Goal: Task Accomplishment & Management: Use online tool/utility

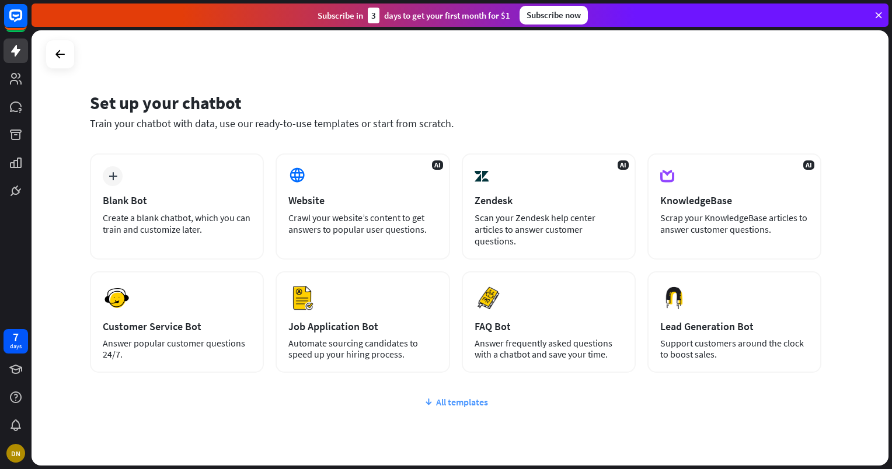
click at [462, 400] on div "All templates" at bounding box center [455, 402] width 731 height 12
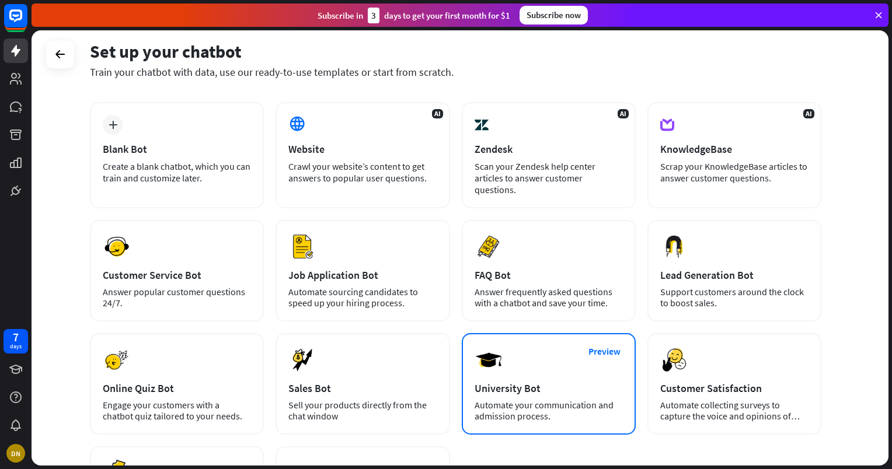
scroll to position [58, 0]
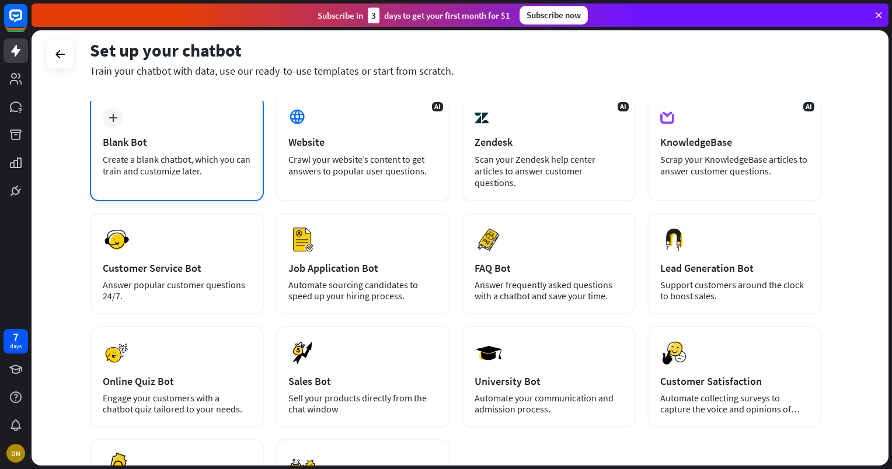
click at [132, 161] on div "Create a blank chatbot, which you can train and customize later." at bounding box center [177, 164] width 148 height 23
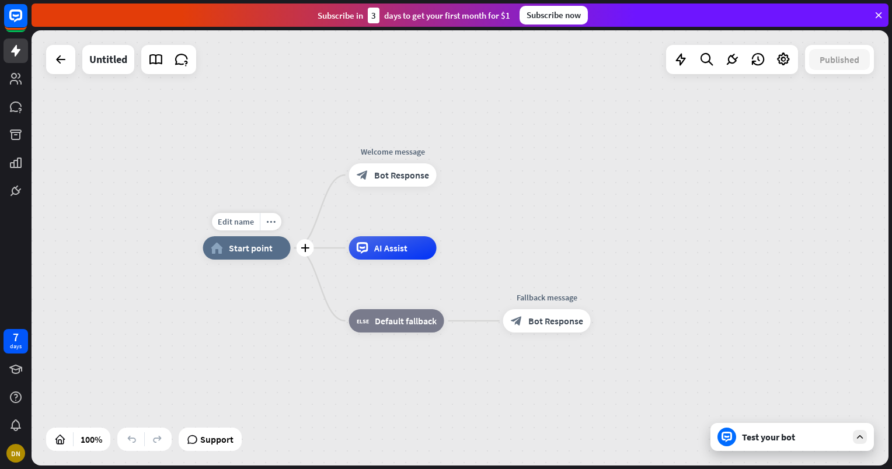
click at [249, 257] on div "home_2 Start point" at bounding box center [247, 247] width 88 height 23
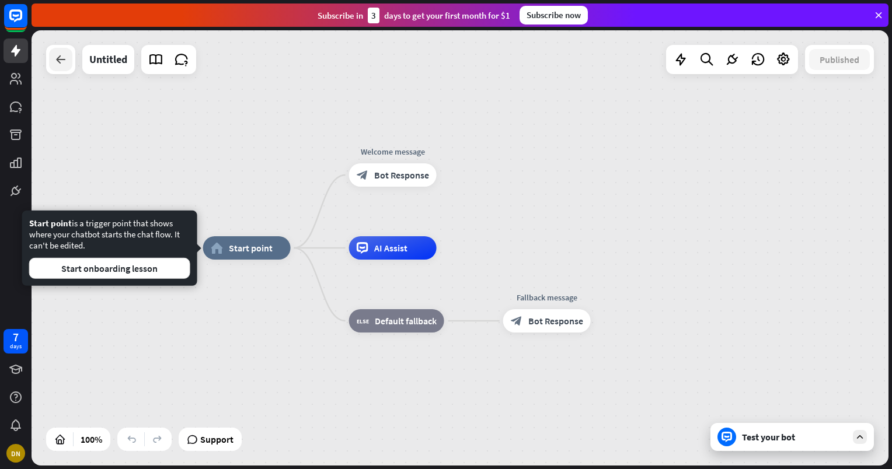
click at [64, 67] on div at bounding box center [60, 59] width 23 height 23
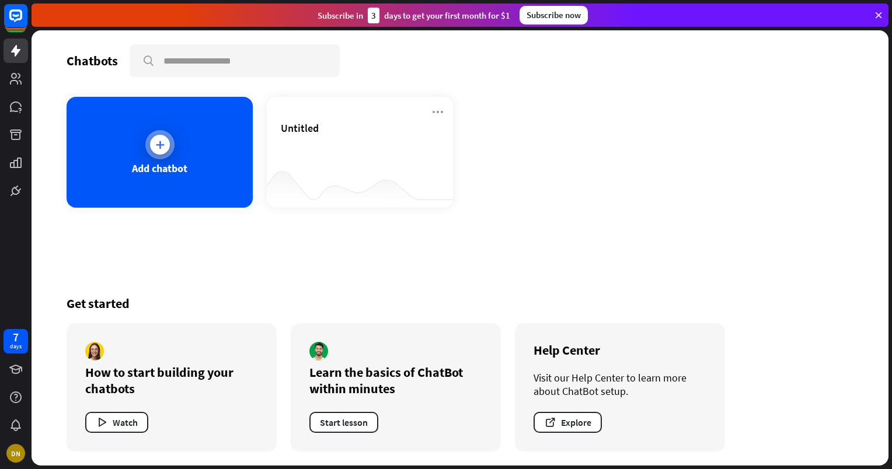
click at [168, 153] on div at bounding box center [159, 144] width 29 height 29
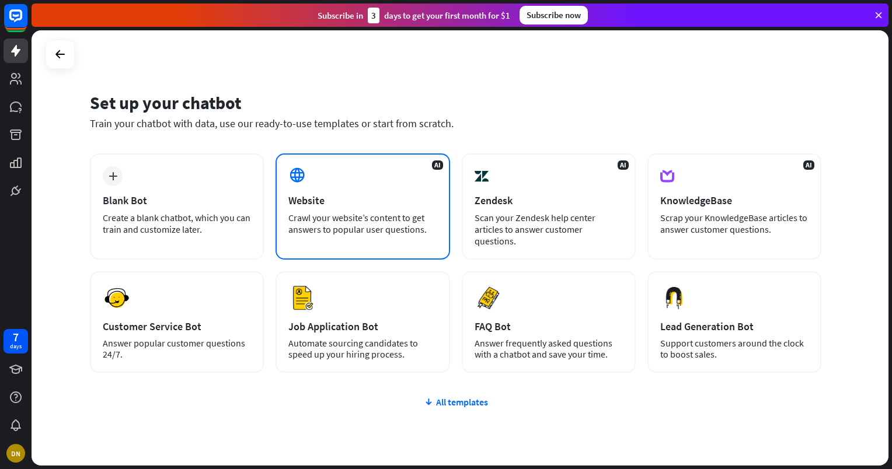
click at [408, 232] on div "Crawl your website’s content to get answers to popular user questions." at bounding box center [362, 223] width 148 height 23
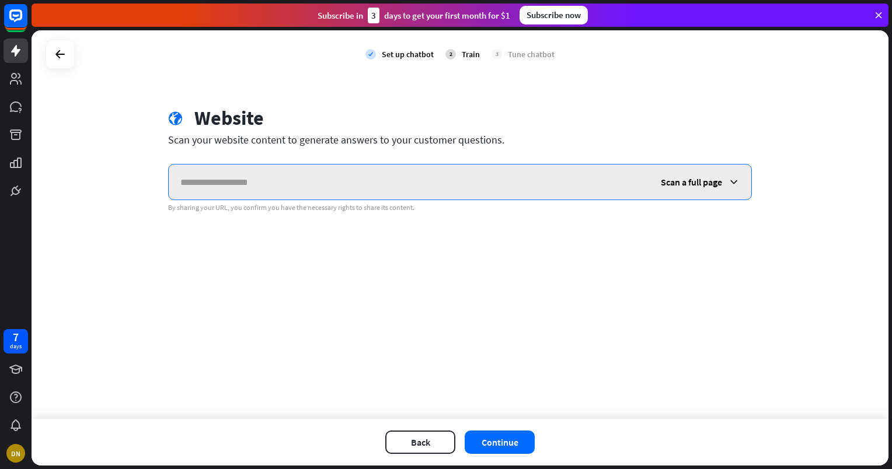
paste input "**********"
type input "**********"
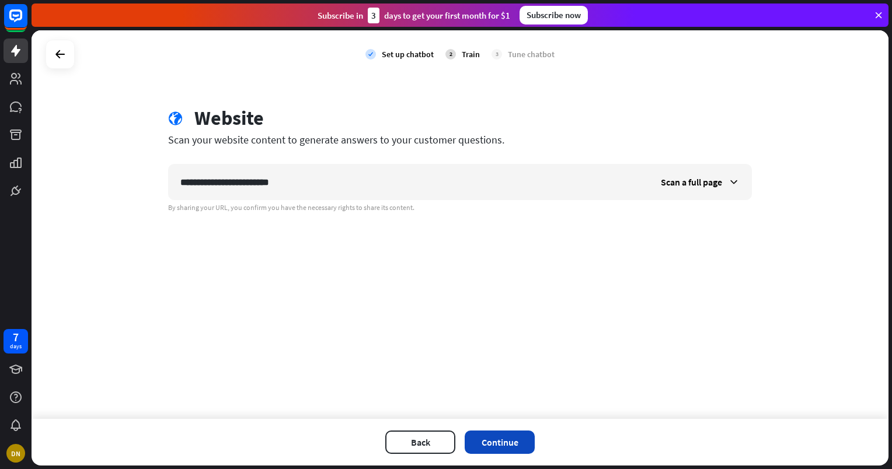
click at [507, 444] on button "Continue" at bounding box center [500, 442] width 70 height 23
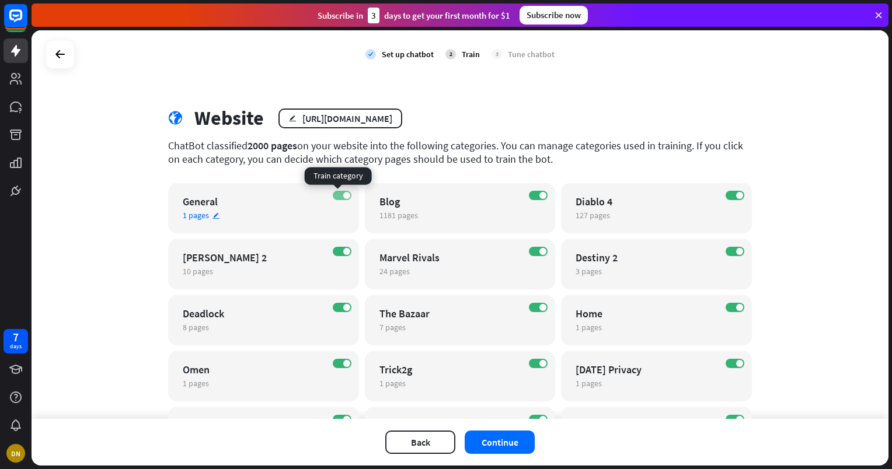
click at [343, 192] on span at bounding box center [346, 195] width 7 height 7
click at [334, 195] on span at bounding box center [337, 195] width 7 height 7
click at [424, 196] on div "Blog" at bounding box center [449, 201] width 141 height 13
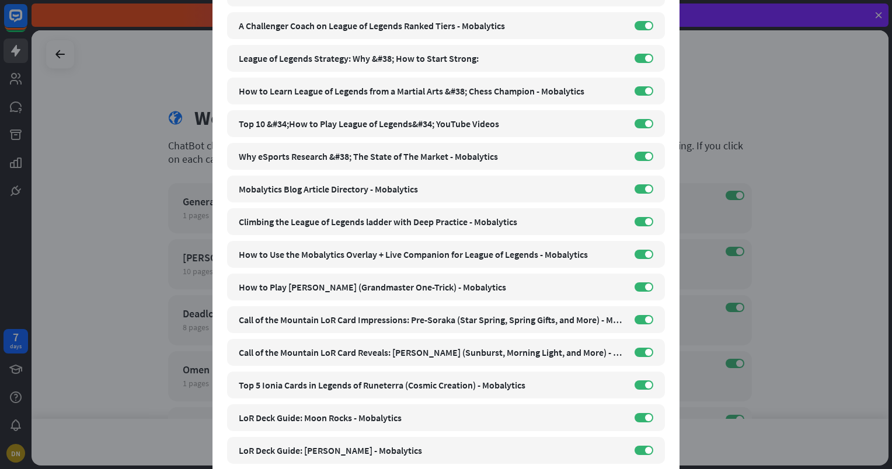
scroll to position [1111, 0]
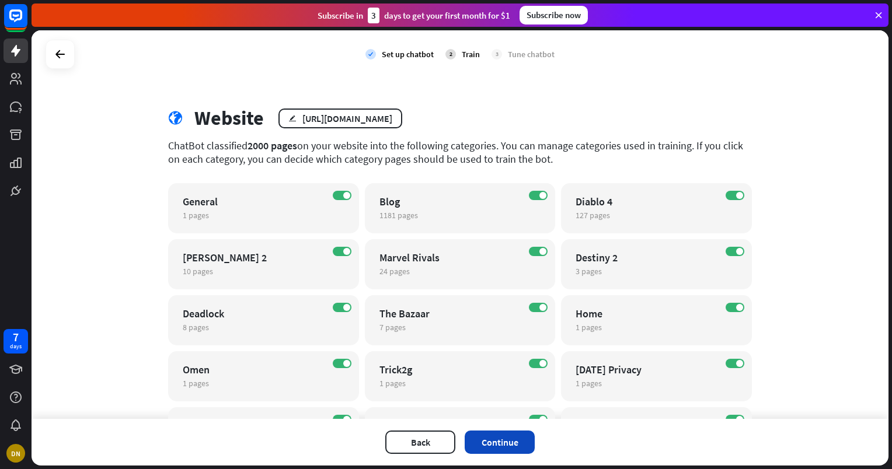
click at [515, 443] on button "Continue" at bounding box center [500, 442] width 70 height 23
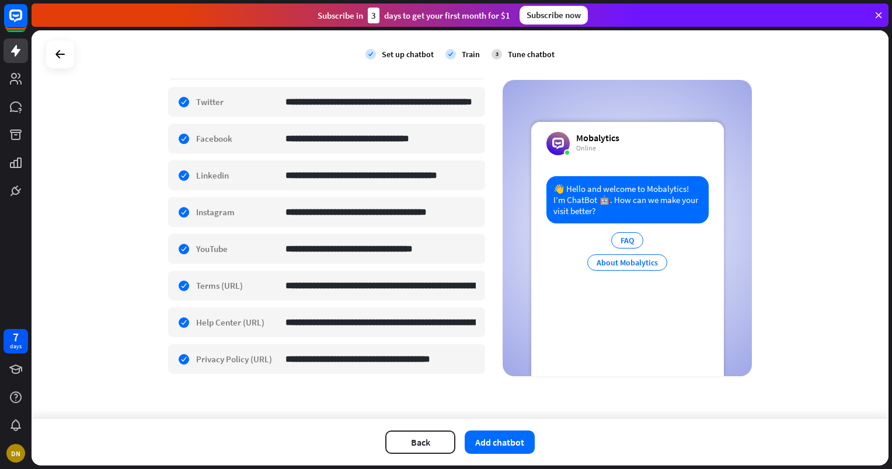
scroll to position [0, 0]
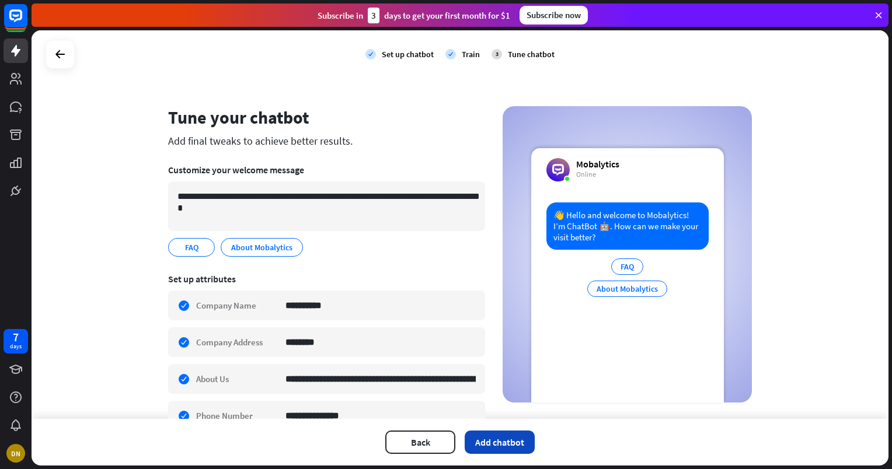
click at [511, 439] on button "Add chatbot" at bounding box center [500, 442] width 70 height 23
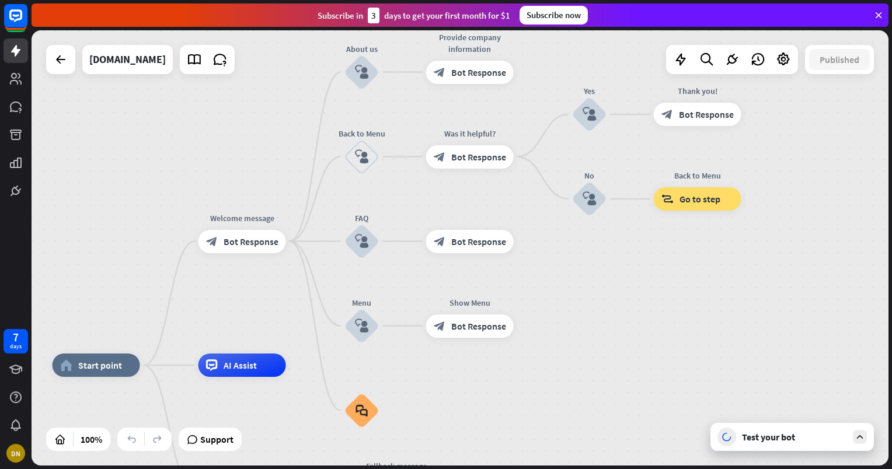
drag, startPoint x: 761, startPoint y: 238, endPoint x: 609, endPoint y: 344, distance: 185.2
click at [612, 354] on div "home_2 Start point Welcome message block_bot_response Bot Response About us blo…" at bounding box center [460, 247] width 857 height 435
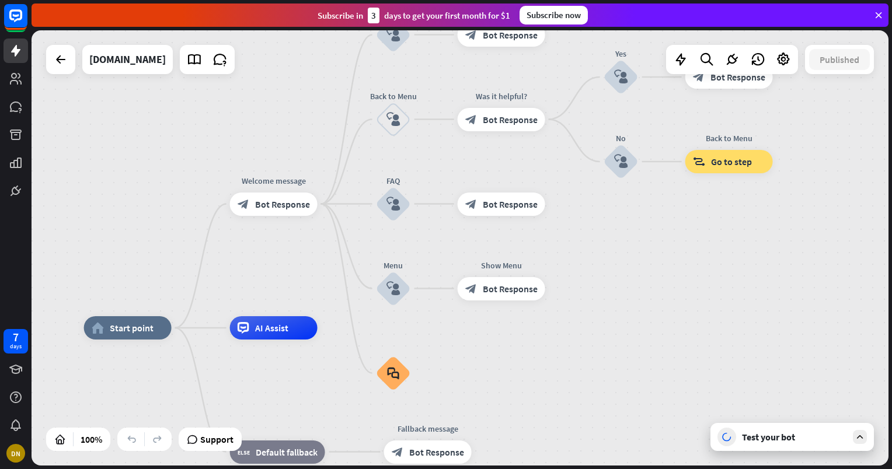
drag, startPoint x: 688, startPoint y: 296, endPoint x: 722, endPoint y: 254, distance: 54.4
click at [722, 254] on div "home_2 Start point Welcome message block_bot_response Bot Response About us blo…" at bounding box center [460, 247] width 857 height 435
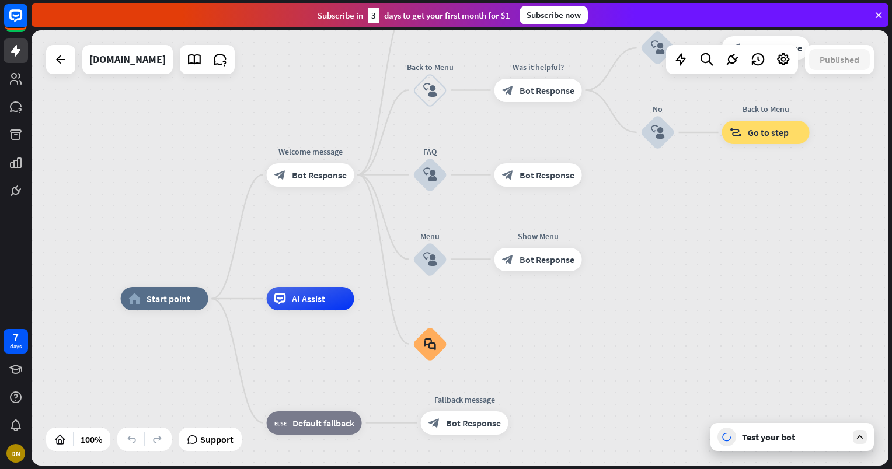
drag, startPoint x: 669, startPoint y: 282, endPoint x: 698, endPoint y: 259, distance: 36.5
click at [698, 259] on div "home_2 Start point Welcome message block_bot_response Bot Response About us blo…" at bounding box center [460, 247] width 857 height 435
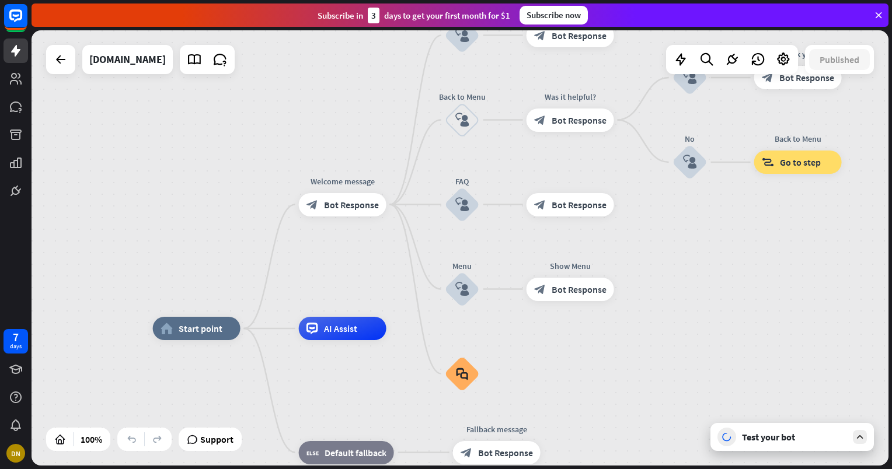
drag, startPoint x: 685, startPoint y: 259, endPoint x: 679, endPoint y: 242, distance: 17.7
click at [745, 235] on div "home_2 Start point Welcome message block_bot_response Bot Response About us blo…" at bounding box center [460, 247] width 857 height 435
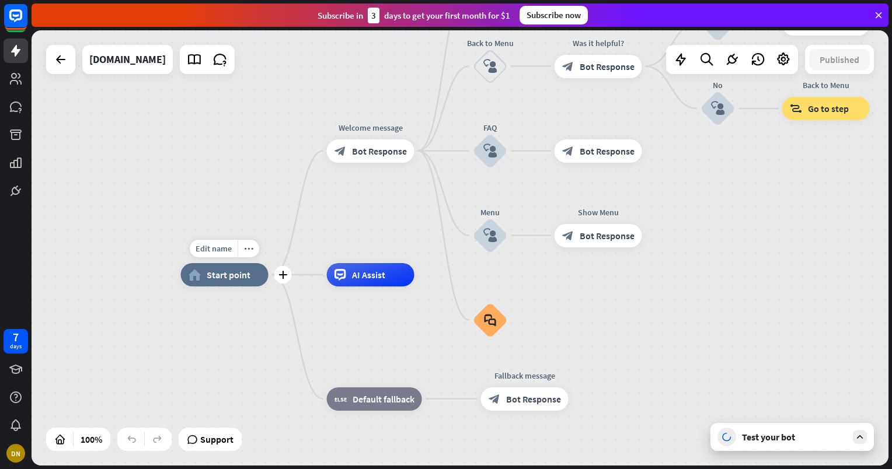
click at [242, 287] on div "Edit name more_horiz plus home_2 Start point" at bounding box center [225, 274] width 88 height 23
click at [388, 280] on div "AI Assist" at bounding box center [371, 274] width 88 height 23
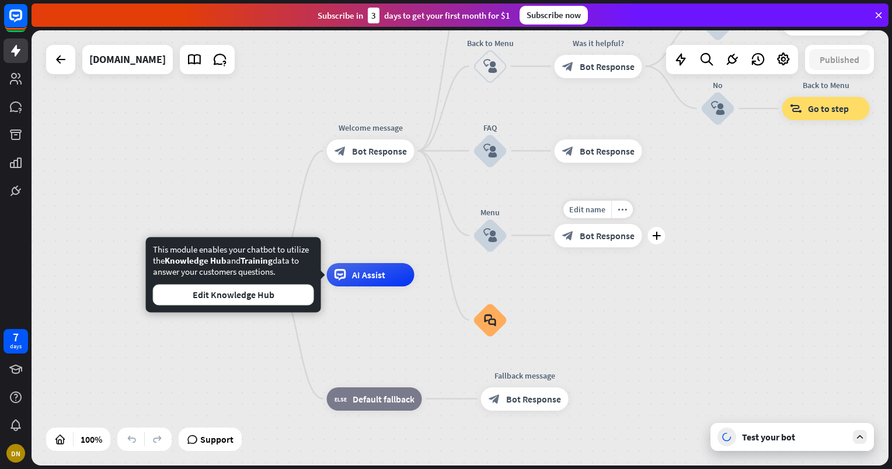
click at [594, 236] on span "Bot Response" at bounding box center [607, 236] width 55 height 12
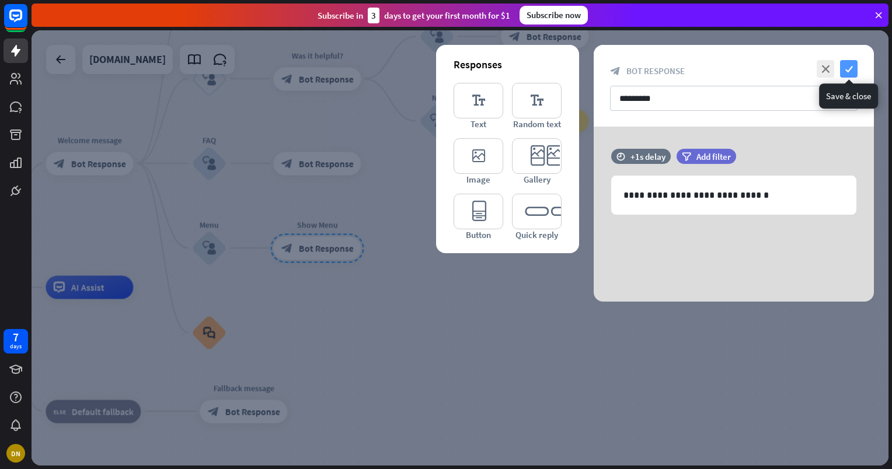
click at [853, 70] on icon "check" at bounding box center [849, 69] width 18 height 18
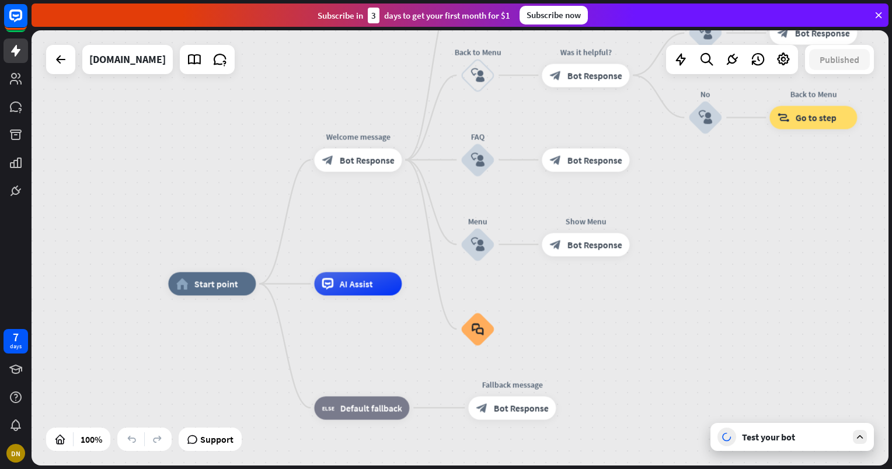
drag, startPoint x: 538, startPoint y: 275, endPoint x: 826, endPoint y: 231, distance: 291.6
click at [826, 231] on div "home_2 Start point Welcome message block_bot_response Bot Response About us blo…" at bounding box center [460, 247] width 857 height 435
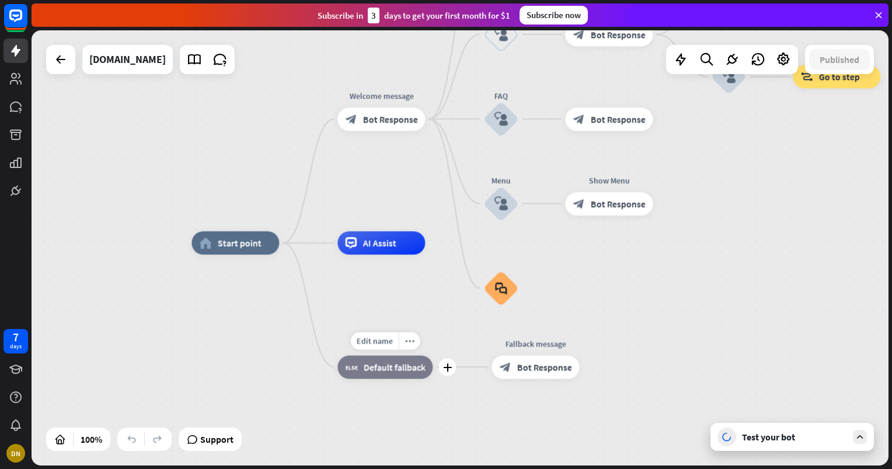
click at [395, 371] on span "Default fallback" at bounding box center [394, 367] width 62 height 12
click at [780, 439] on div "Test your bot" at bounding box center [794, 437] width 105 height 12
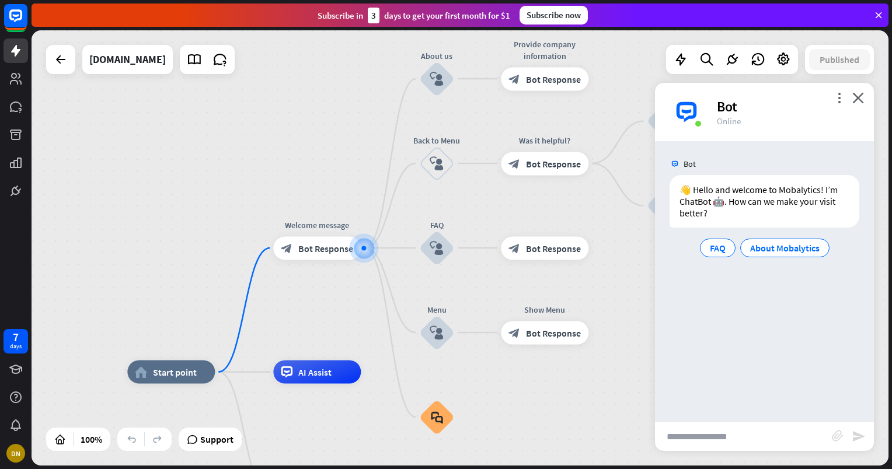
click at [751, 432] on input "text" at bounding box center [743, 436] width 177 height 29
type input "**********"
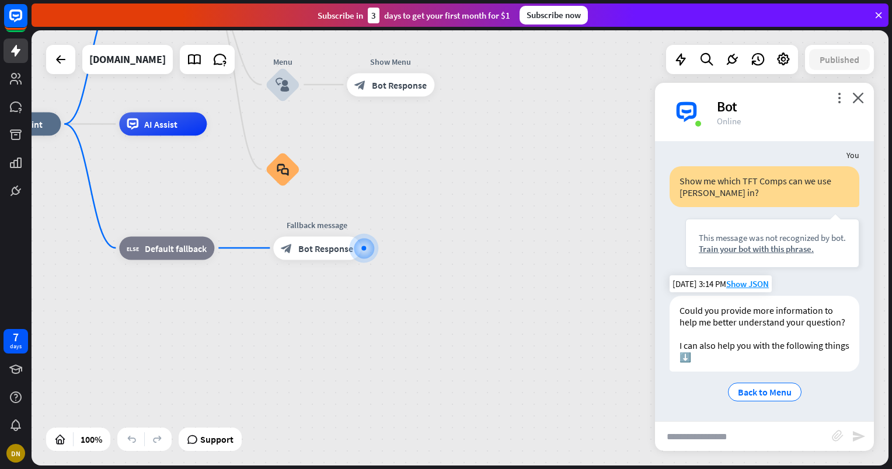
scroll to position [100, 0]
click at [863, 101] on icon "close" at bounding box center [858, 97] width 12 height 11
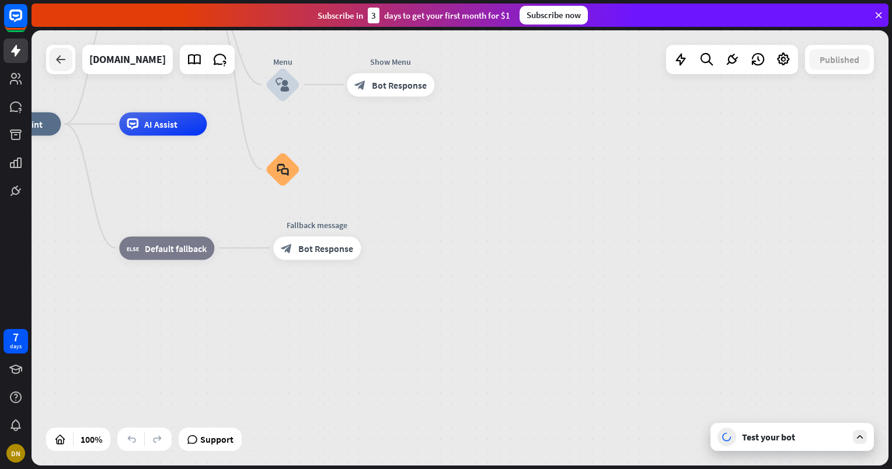
click at [58, 58] on icon at bounding box center [61, 60] width 14 height 14
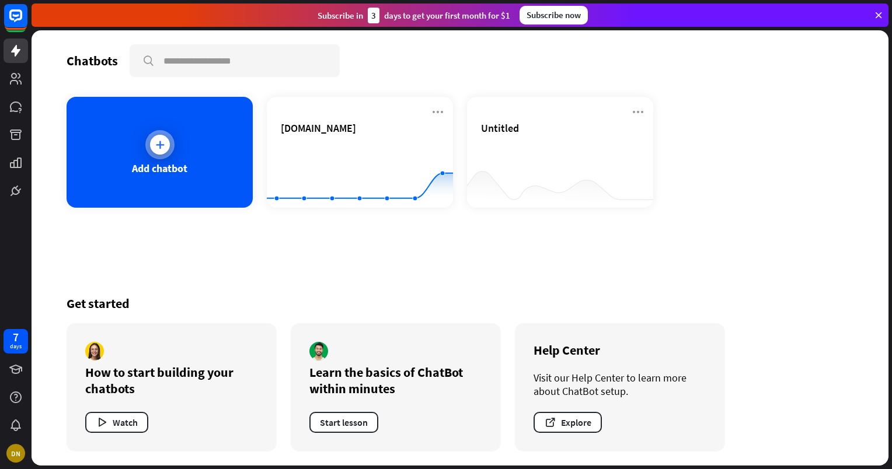
click at [154, 155] on div at bounding box center [159, 144] width 29 height 29
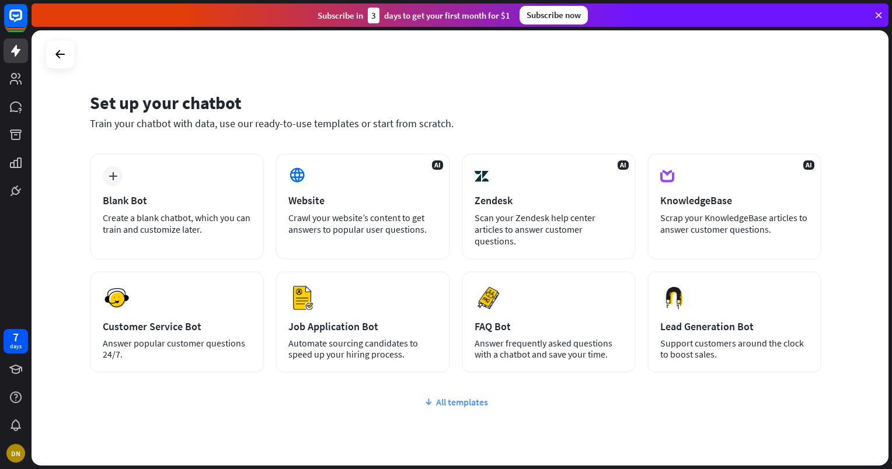
click at [465, 402] on div "All templates" at bounding box center [455, 402] width 731 height 12
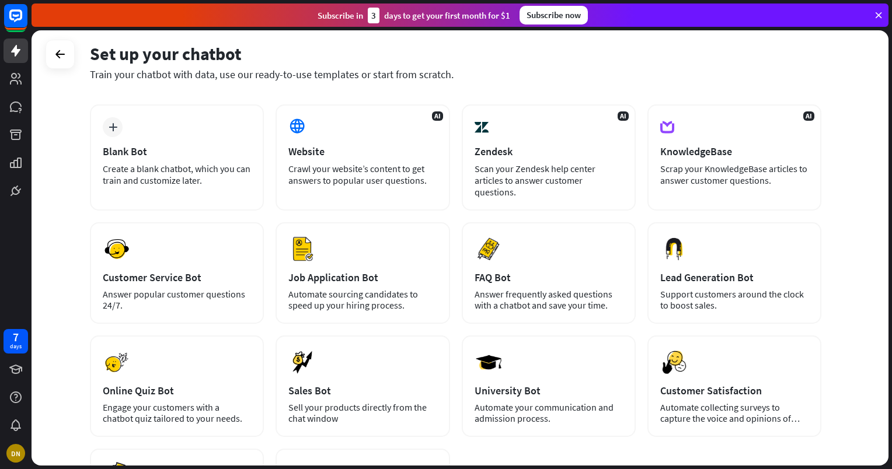
scroll to position [38, 0]
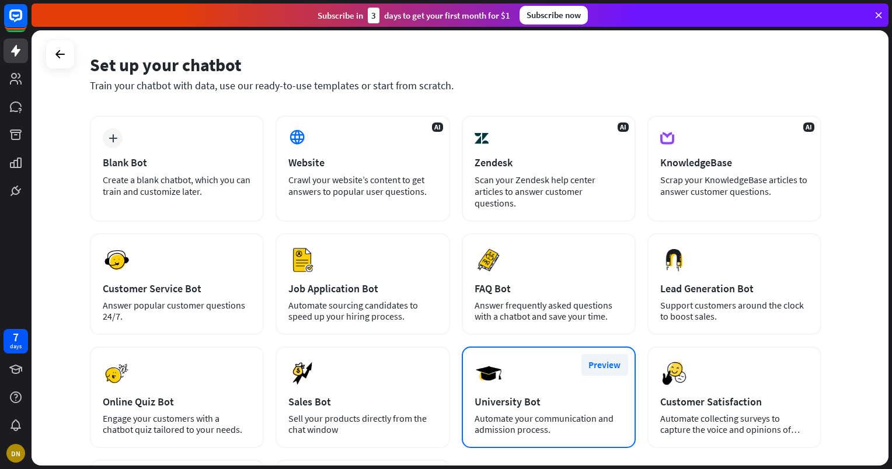
click at [608, 360] on button "Preview" at bounding box center [604, 365] width 47 height 22
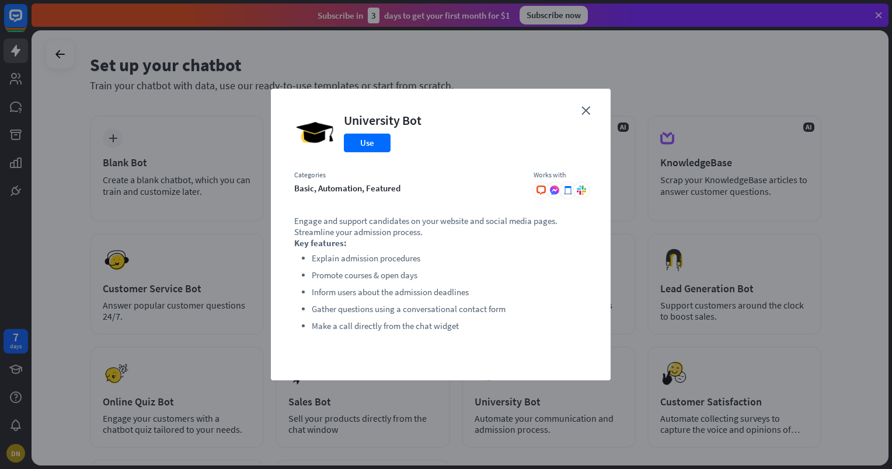
click at [588, 102] on div "close University Bot Use Categories basic, automation, featured Works with .cls…" at bounding box center [441, 235] width 340 height 292
click at [589, 109] on icon "close" at bounding box center [585, 110] width 9 height 9
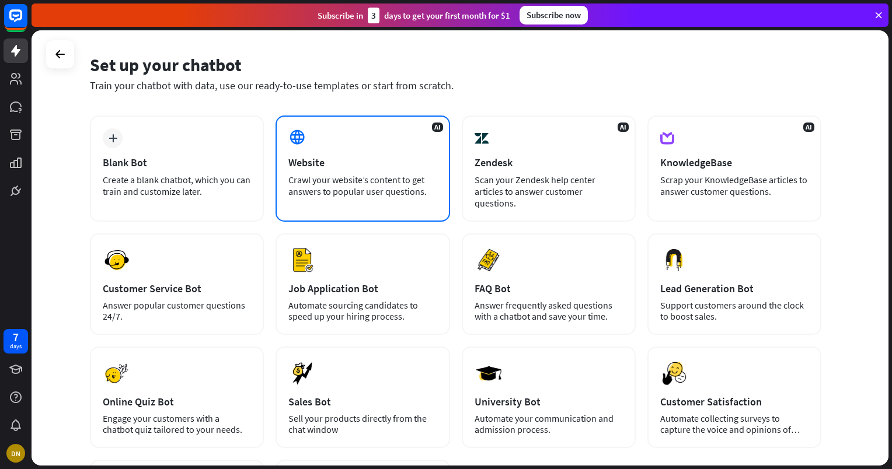
click at [360, 201] on div "AI Website Crawl your website’s content to get answers to popular user question…" at bounding box center [362, 169] width 174 height 106
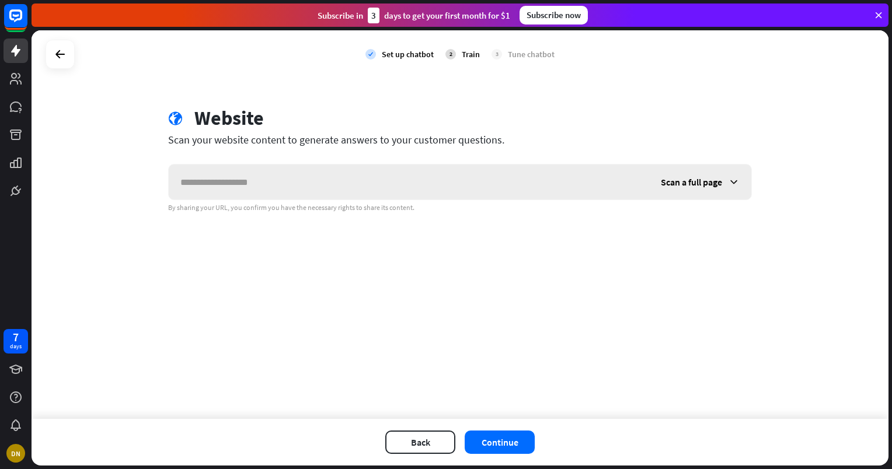
click at [675, 175] on div "Scan a full page" at bounding box center [700, 182] width 102 height 35
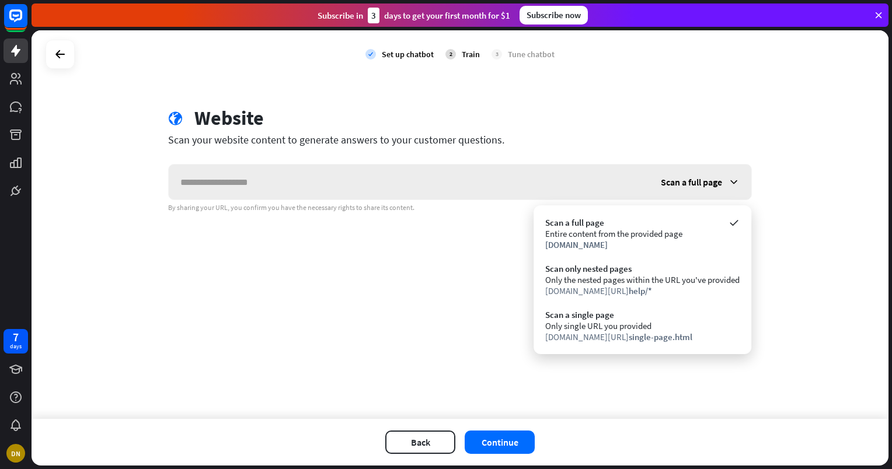
click at [677, 180] on span "Scan a full page" at bounding box center [691, 182] width 61 height 12
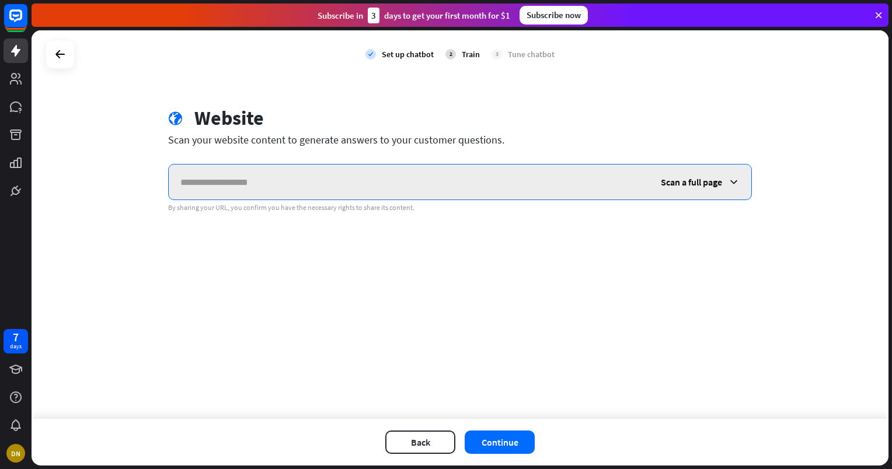
click at [373, 177] on input "text" at bounding box center [409, 182] width 480 height 35
paste input "**********"
type input "**********"
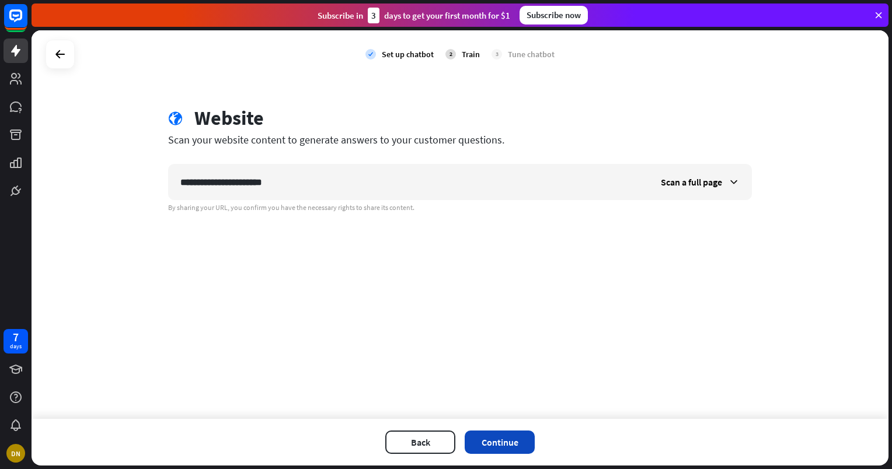
click at [507, 441] on button "Continue" at bounding box center [500, 442] width 70 height 23
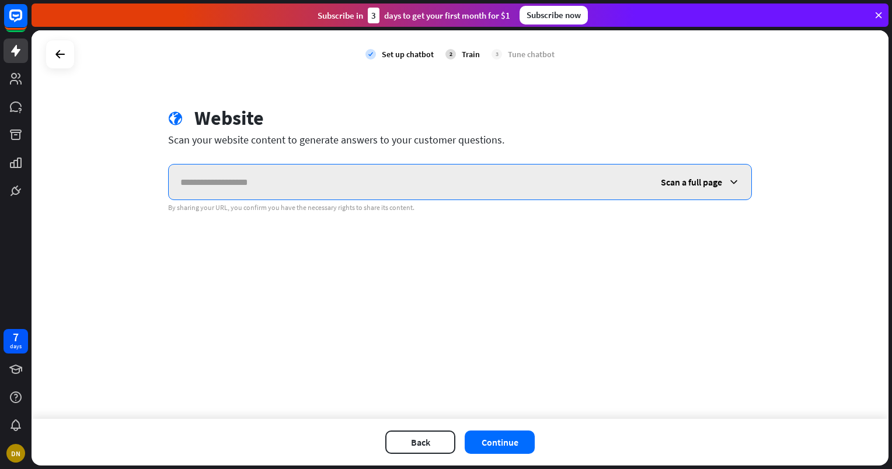
paste input "**********"
type input "**********"
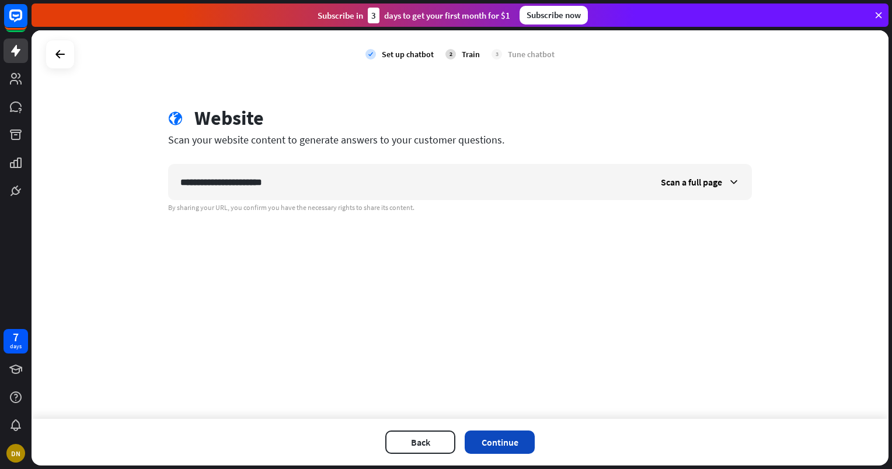
click at [487, 439] on button "Continue" at bounding box center [500, 442] width 70 height 23
